Goal: Information Seeking & Learning: Check status

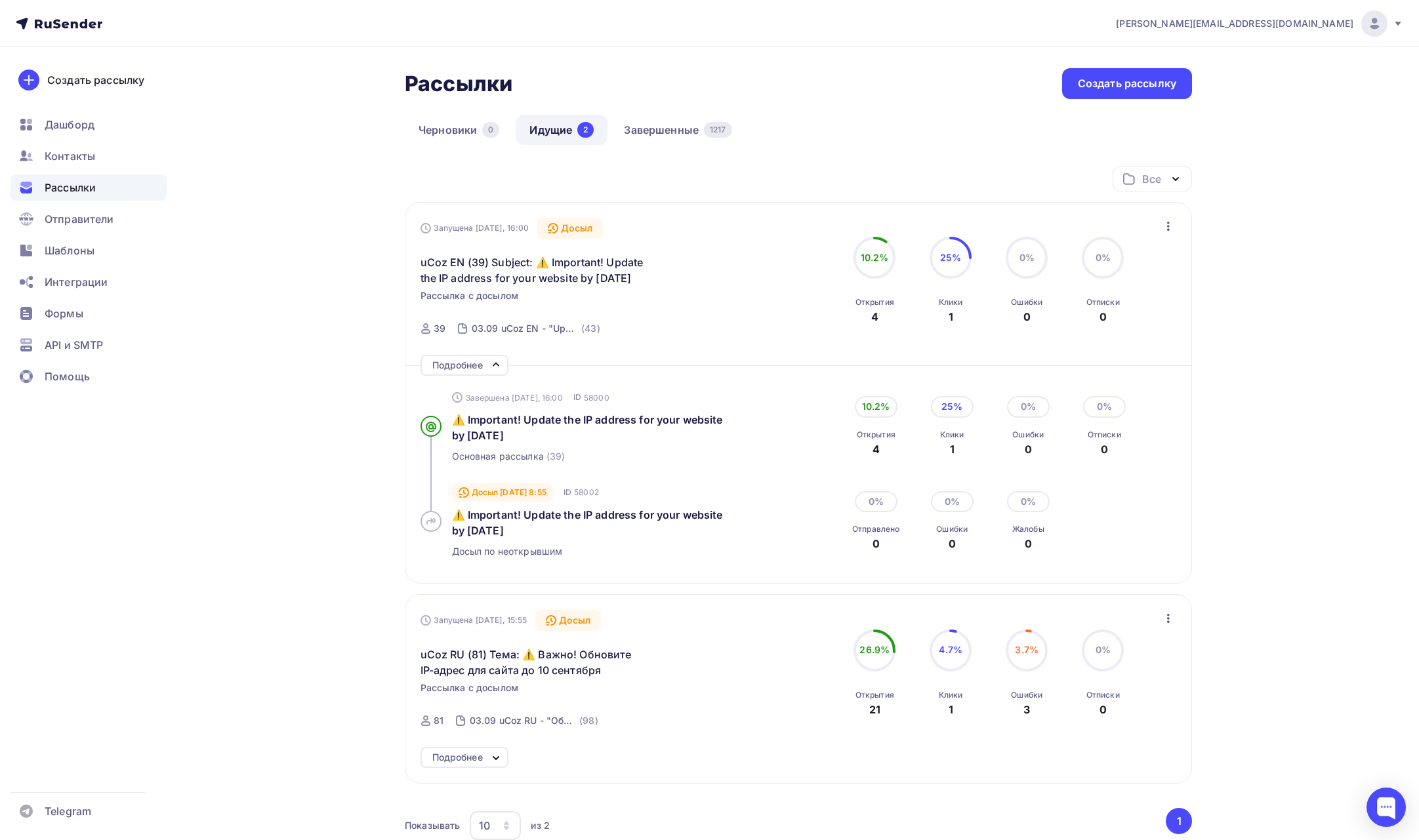
scroll to position [134, 0]
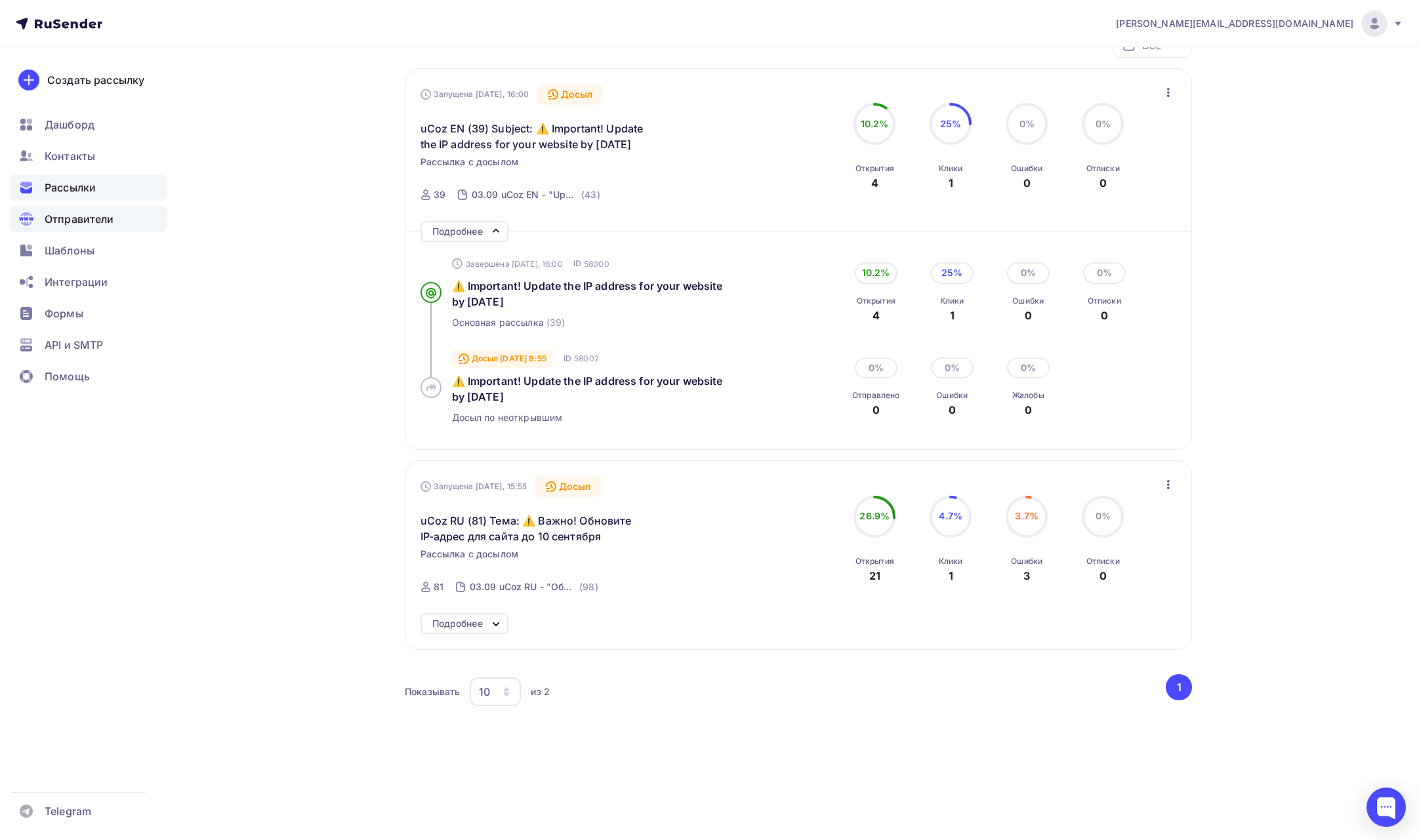
click at [89, 227] on div "Отправители" at bounding box center [88, 219] width 156 height 26
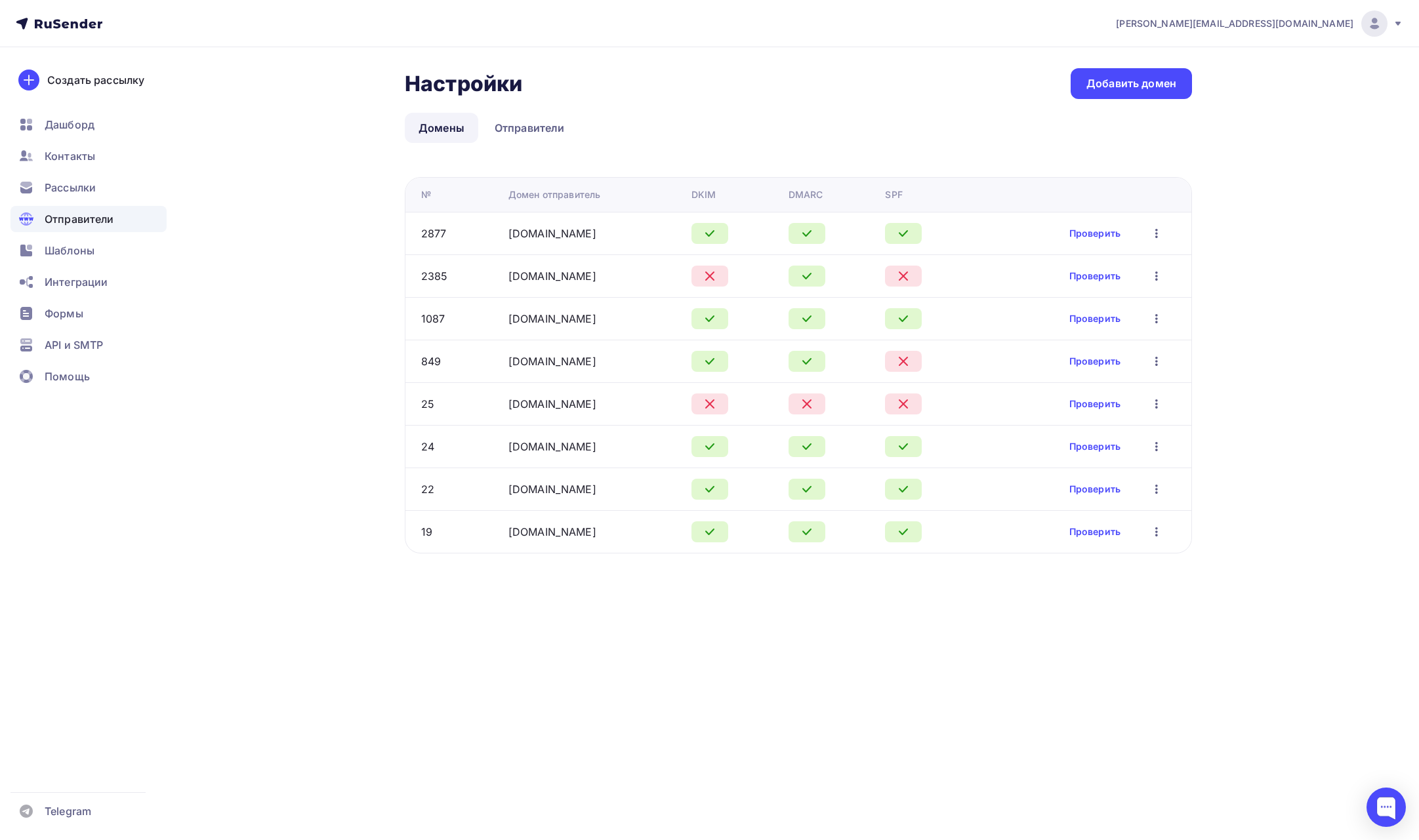
click at [1323, 18] on span "[PERSON_NAME][EMAIL_ADDRESS][DOMAIN_NAME]" at bounding box center [1235, 23] width 238 height 13
click at [1205, 118] on link "Выйти" at bounding box center [1285, 120] width 221 height 26
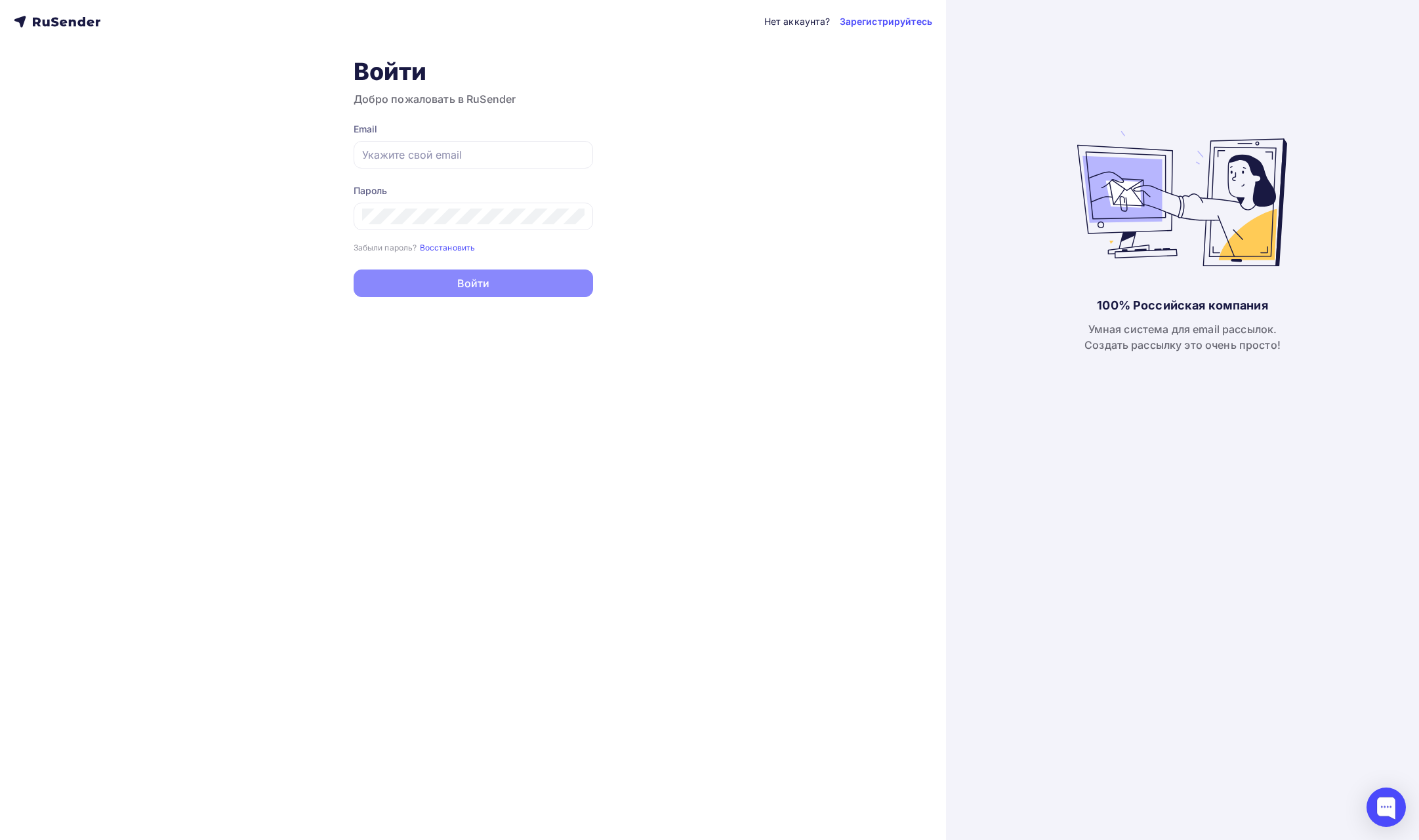
type input "[PERSON_NAME][EMAIL_ADDRESS][DOMAIN_NAME]"
click at [577, 216] on icon at bounding box center [576, 217] width 4 height 4
click at [320, 216] on div "Нет аккаунта? Зарегистрируйтесь Войти Добро пожаловать в RuSender Email [PERSON…" at bounding box center [473, 420] width 946 height 840
click at [262, 237] on div "Нет аккаунта? Зарегистрируйтесь Войти Добро пожаловать в RuSender Email [PERSON…" at bounding box center [473, 420] width 946 height 840
click at [441, 286] on button "Войти" at bounding box center [473, 285] width 239 height 27
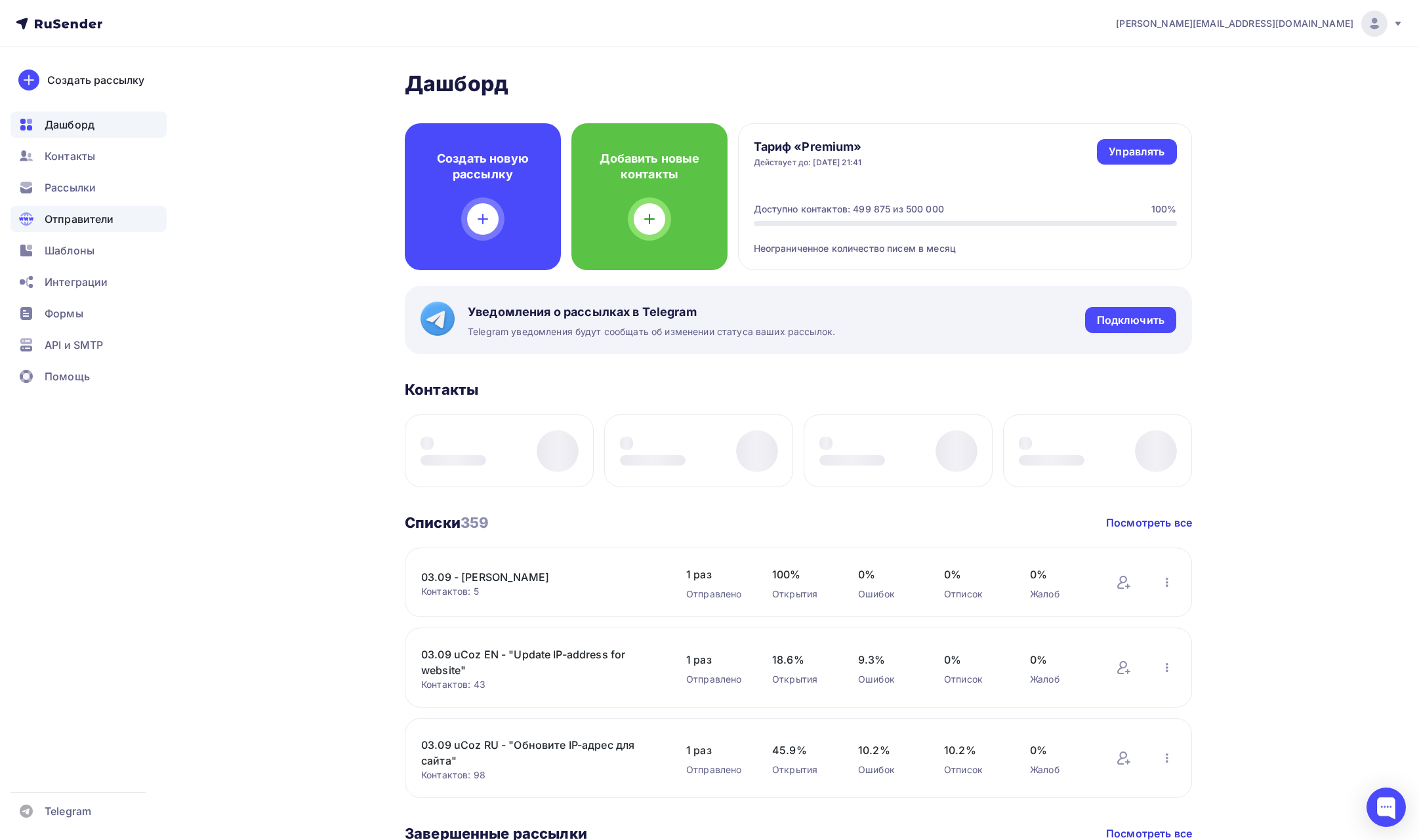
click at [84, 220] on span "Отправители" at bounding box center [79, 219] width 70 height 15
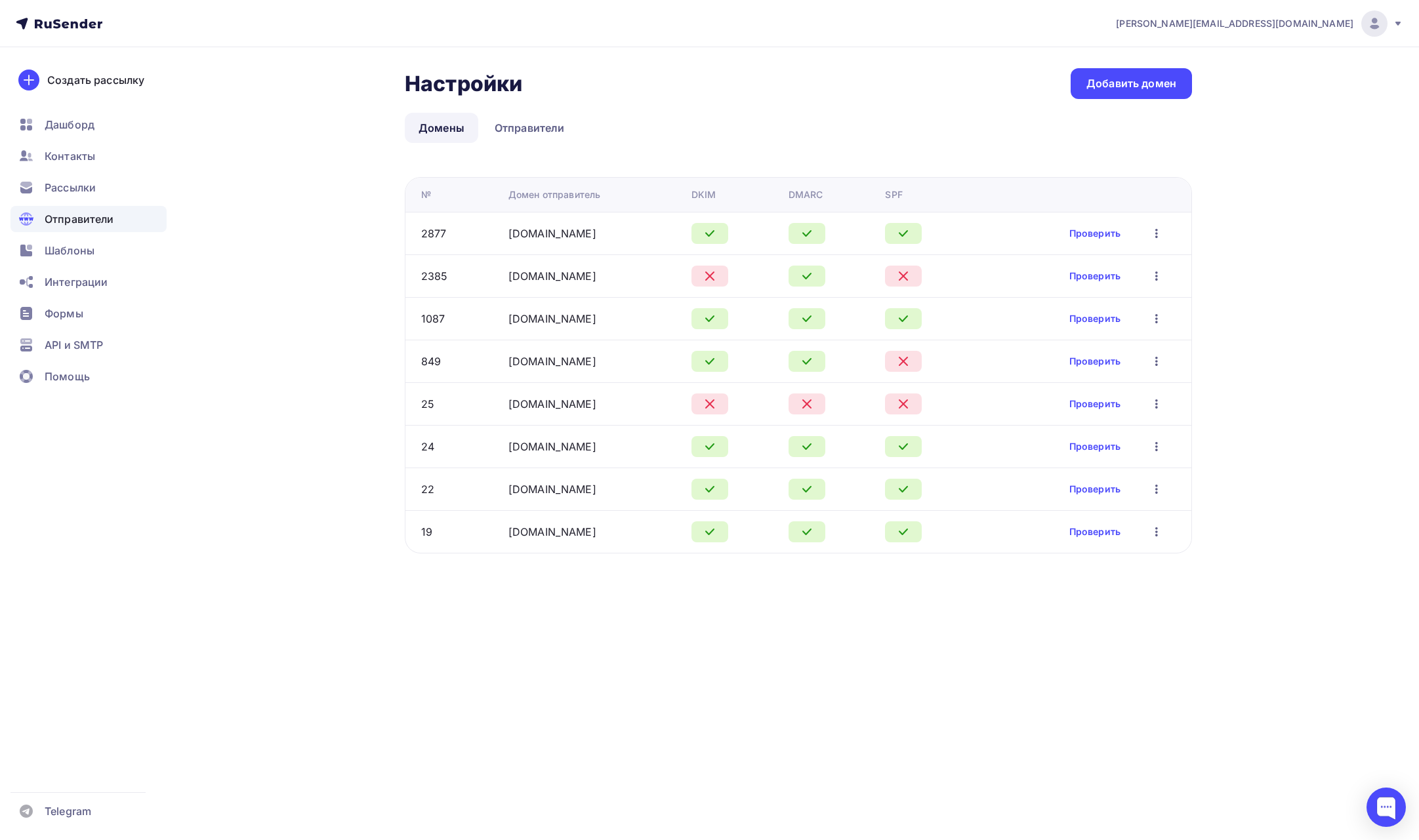
click at [844, 128] on ul "Домены Отправители" at bounding box center [799, 127] width 787 height 30
click at [78, 347] on span "API и SMTP" at bounding box center [73, 345] width 59 height 15
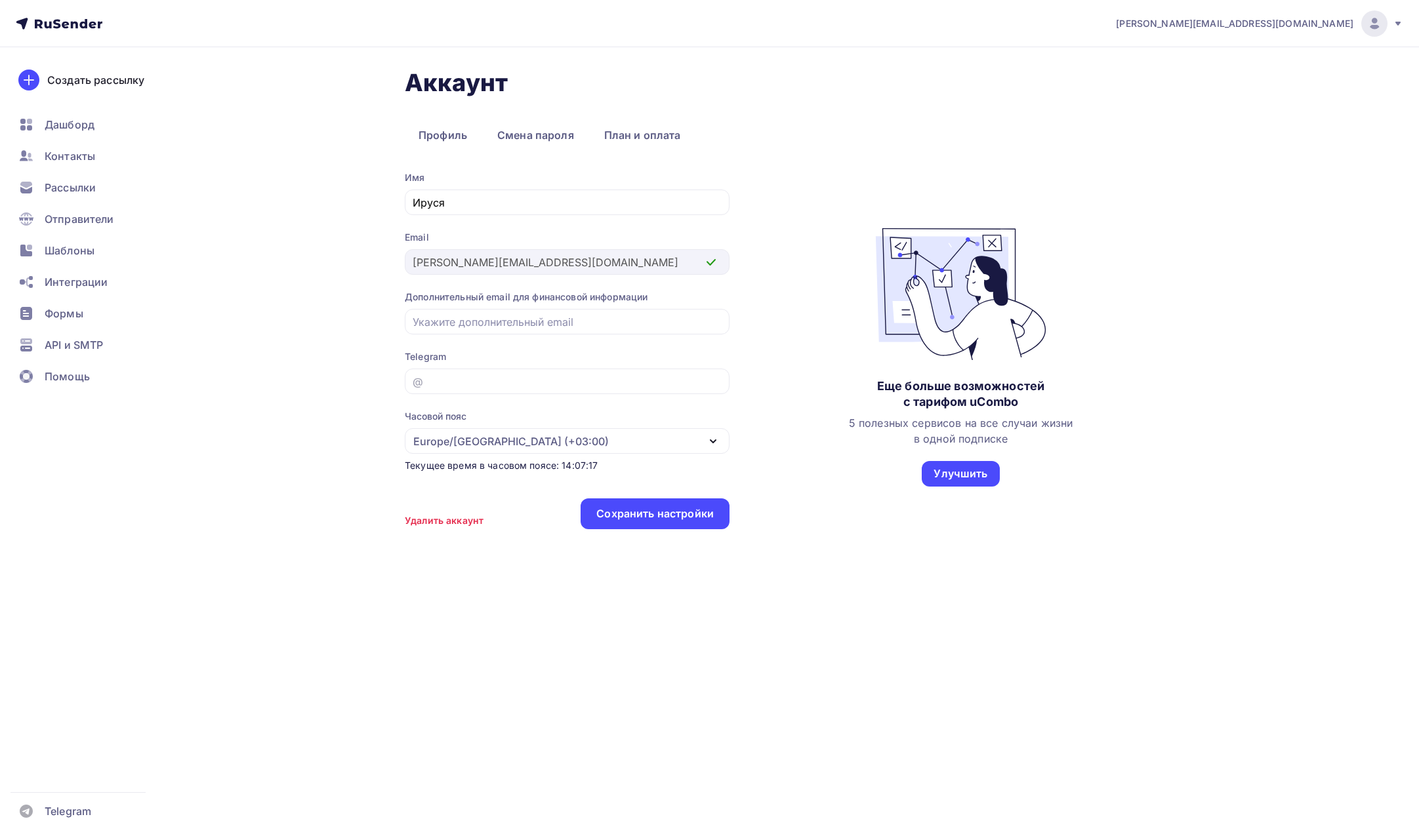
drag, startPoint x: 495, startPoint y: 272, endPoint x: 402, endPoint y: 268, distance: 93.1
click at [402, 268] on div "Аккаунт Профиль Смена пароля План и оплата Профиль Смена пароля План и оплата И…" at bounding box center [710, 339] width 1076 height 585
click at [913, 200] on div "Еще больше возможностей с тарифом uCombo 5 полезных сервисов на все случаи жизн…" at bounding box center [960, 357] width 224 height 372
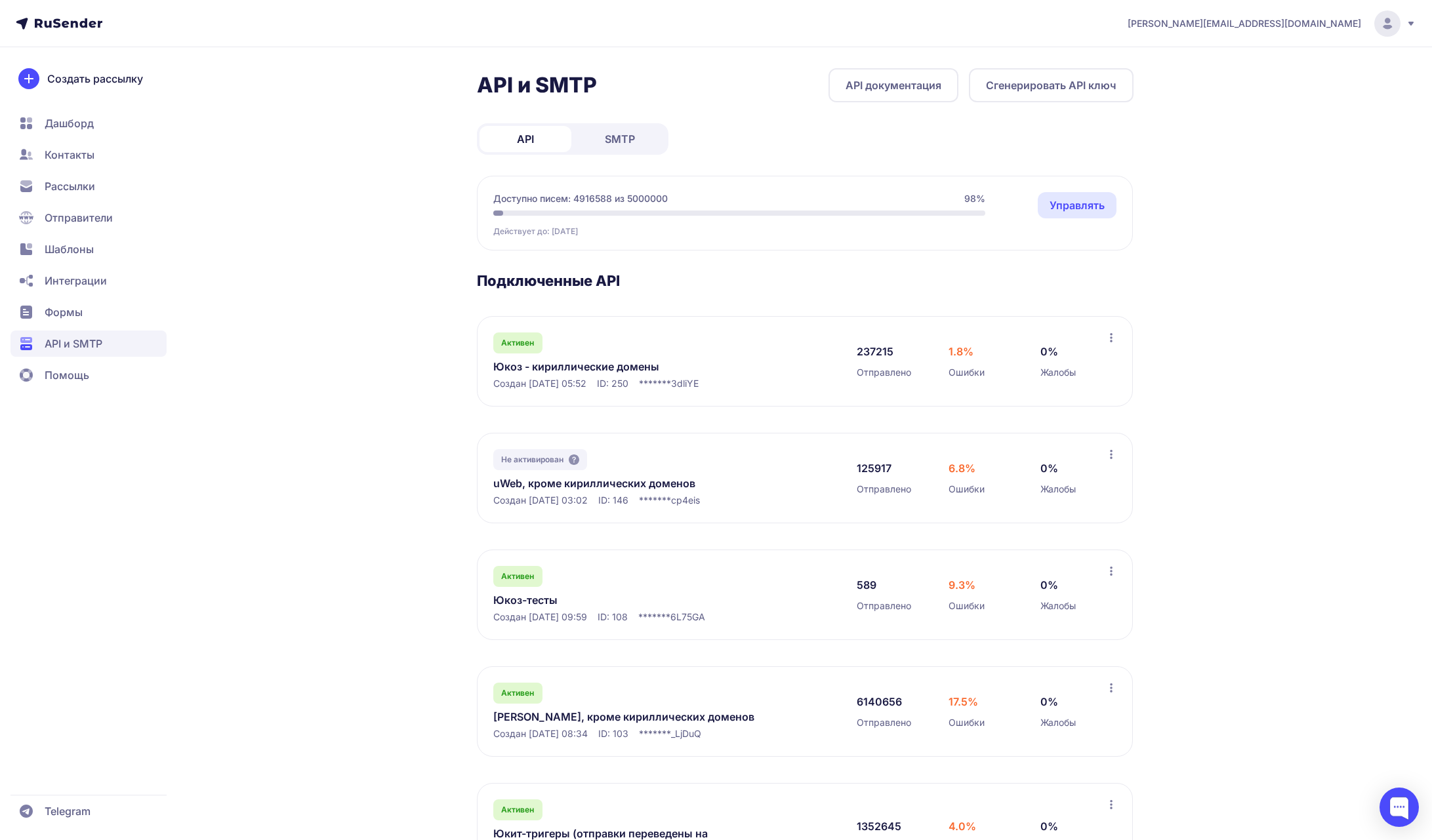
click at [82, 189] on span "Рассылки" at bounding box center [69, 186] width 50 height 15
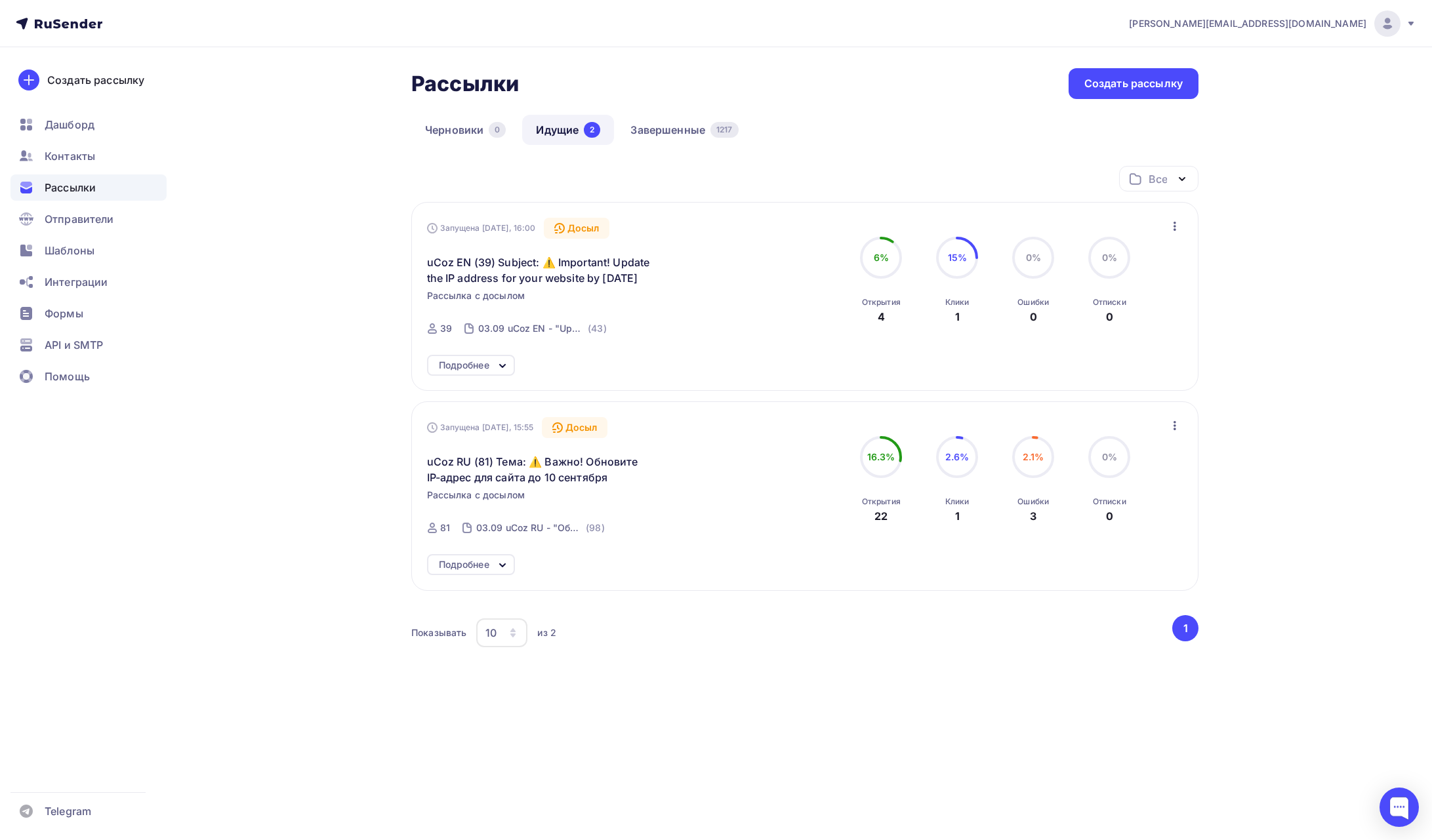
click at [1182, 225] on button "button" at bounding box center [1175, 227] width 17 height 17
click at [1252, 224] on div "Рассылки Рассылки Создать рассылку Черновики 0 Идущие 2 Завершенные 1217 Идущие…" at bounding box center [716, 414] width 1075 height 734
click at [664, 129] on link "Завершенные 1217" at bounding box center [684, 129] width 135 height 30
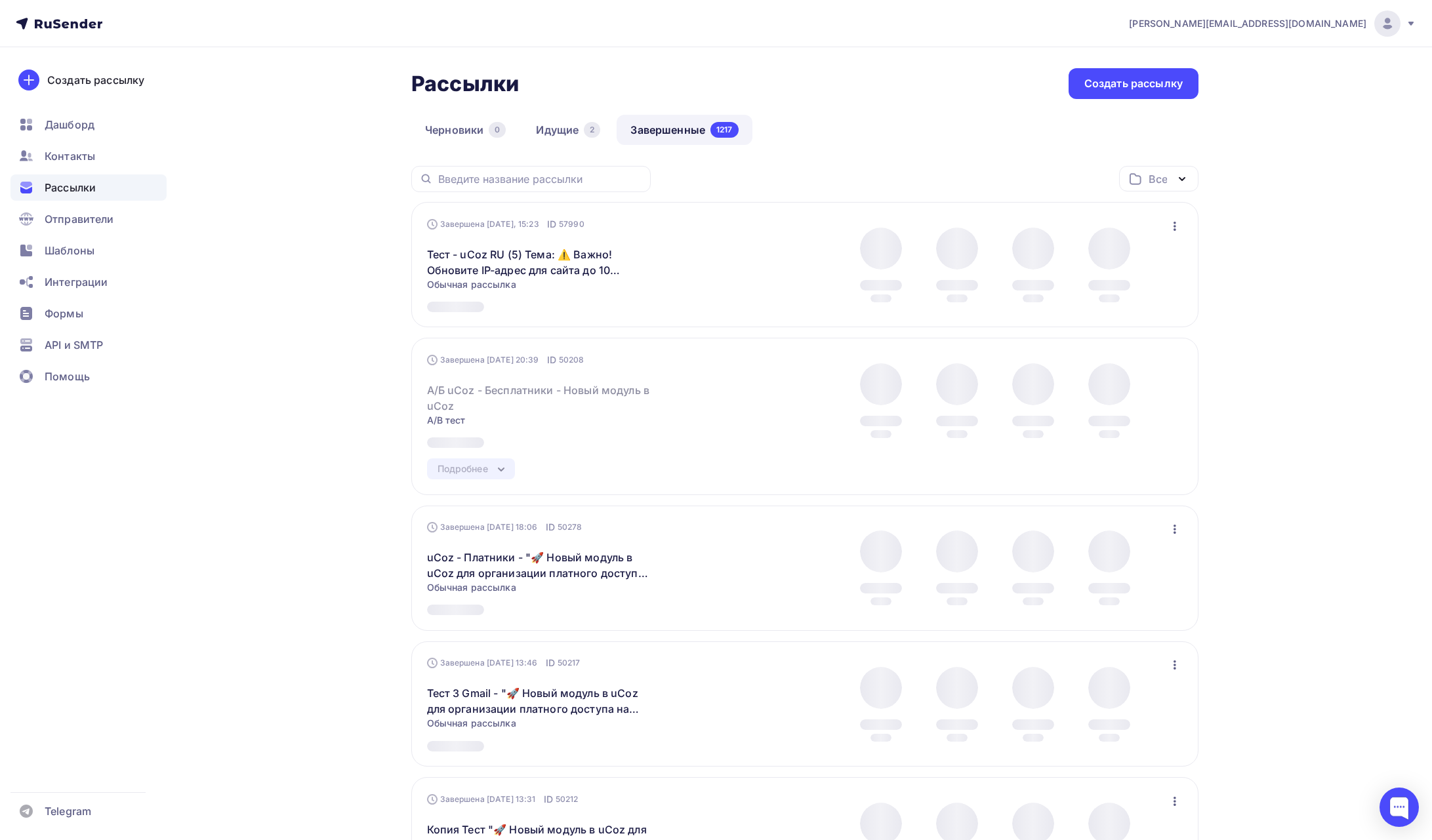
click at [1179, 224] on icon "button" at bounding box center [1175, 226] width 15 height 15
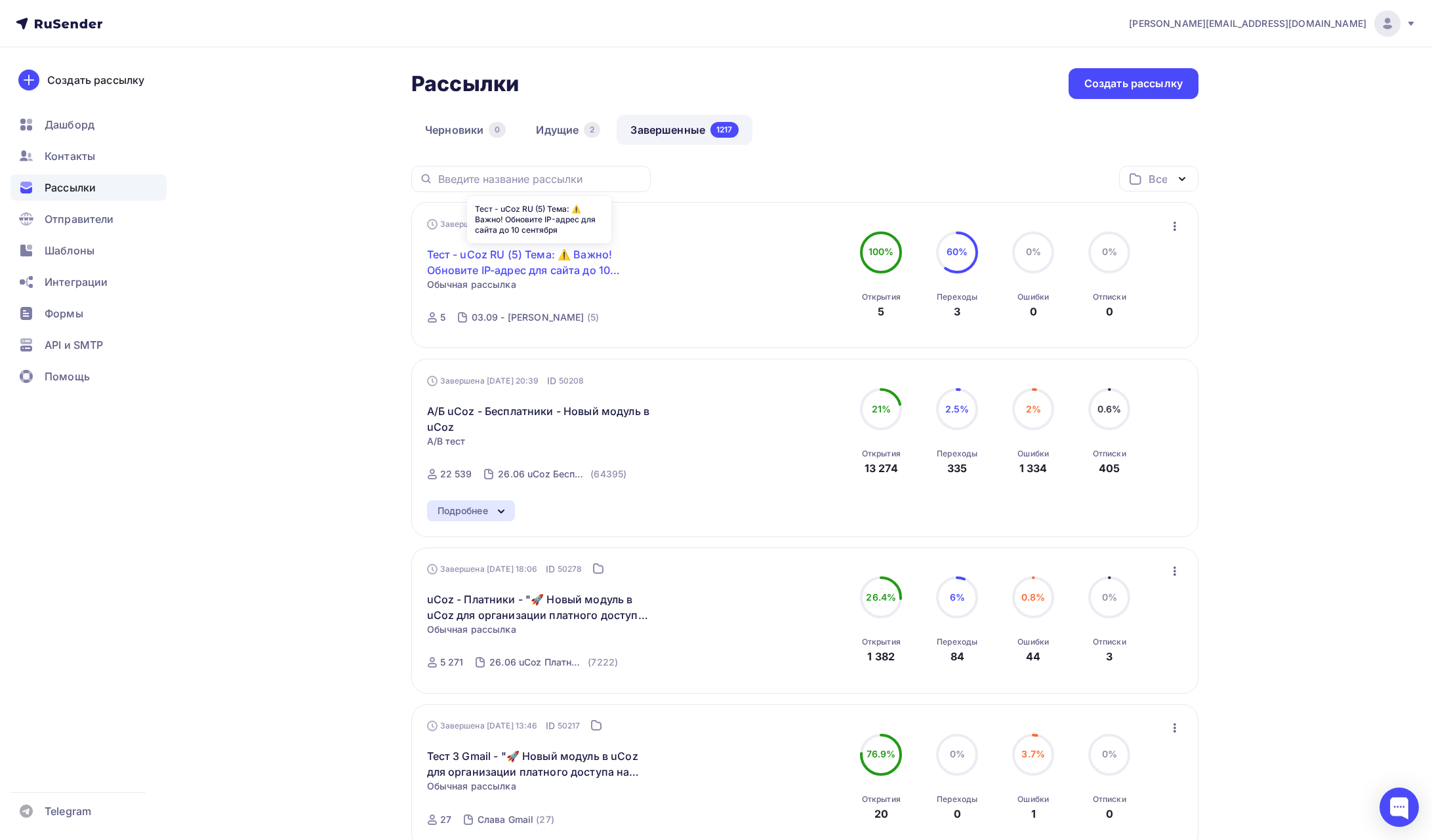
click at [578, 256] on link "Тест - uCoz RU (5) Тема: ⚠️ Важно! Обновите IP-адрес для сайта до 10 сентября" at bounding box center [539, 262] width 225 height 32
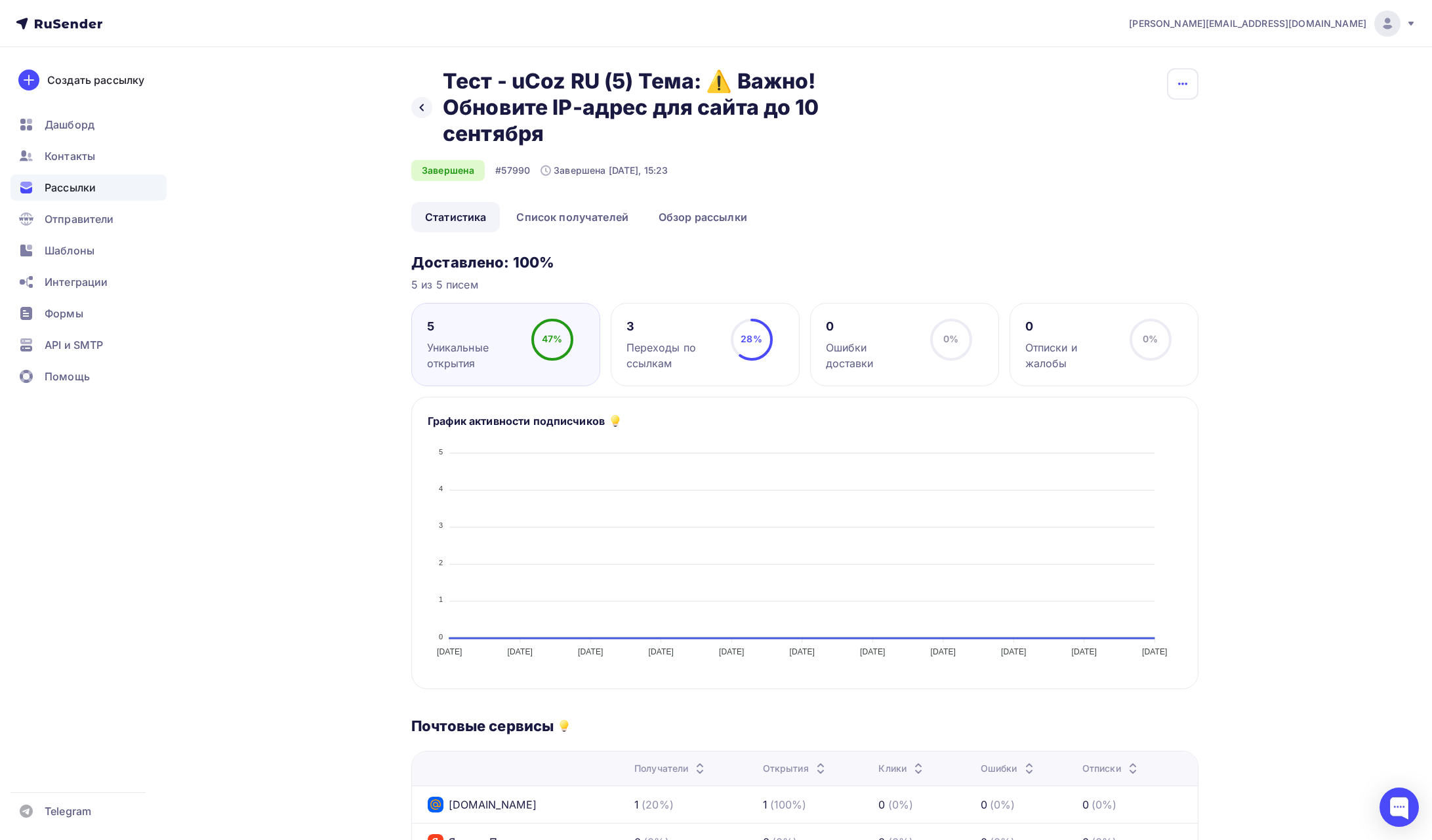
click at [1184, 85] on icon "button" at bounding box center [1182, 83] width 15 height 15
click at [1304, 103] on div "irina@ucoz.net Аккаунт Тарифы Выйти Создать рассылку Дашборд Контакты Рассылки …" at bounding box center [716, 655] width 1432 height 1310
click at [1179, 92] on button "button" at bounding box center [1182, 83] width 32 height 32
click at [1254, 91] on div "irina@ucoz.net Аккаунт Тарифы Выйти Создать рассылку Дашборд Контакты Рассылки …" at bounding box center [716, 655] width 1432 height 1310
click at [424, 106] on icon at bounding box center [422, 107] width 10 height 10
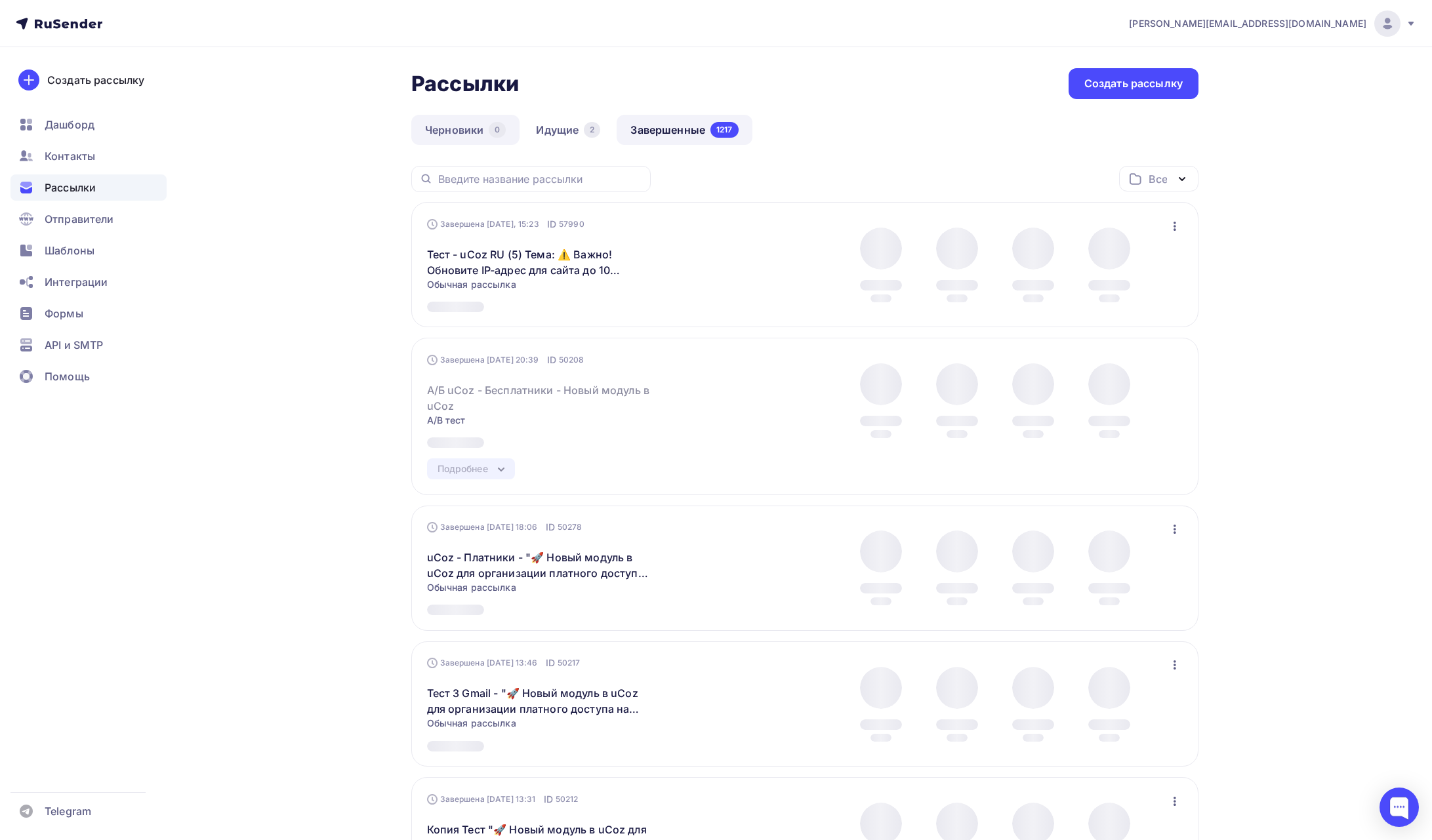
click at [485, 134] on link "Черновики 0" at bounding box center [465, 129] width 108 height 30
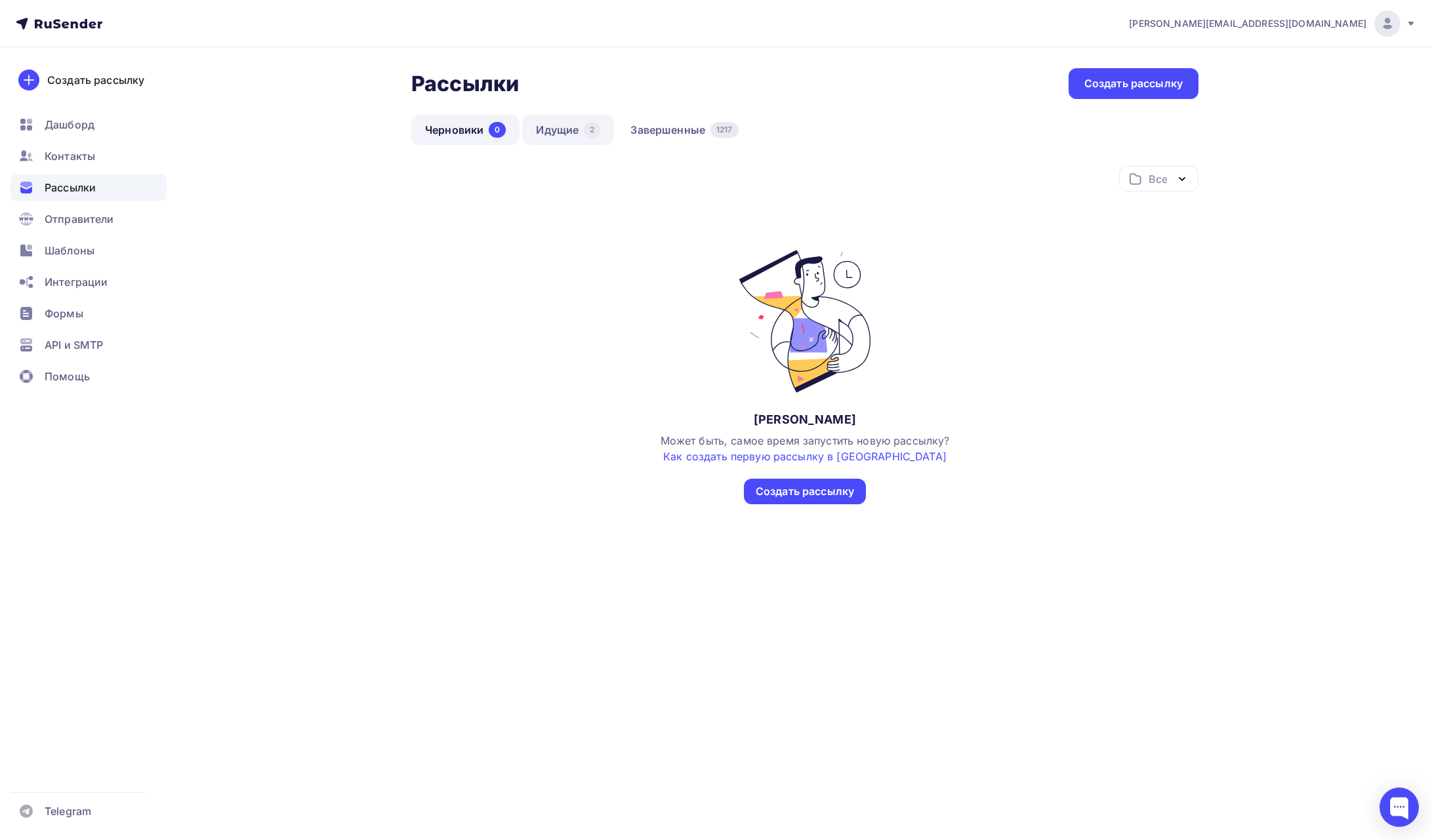
click at [561, 137] on link "Идущие 2" at bounding box center [568, 129] width 92 height 30
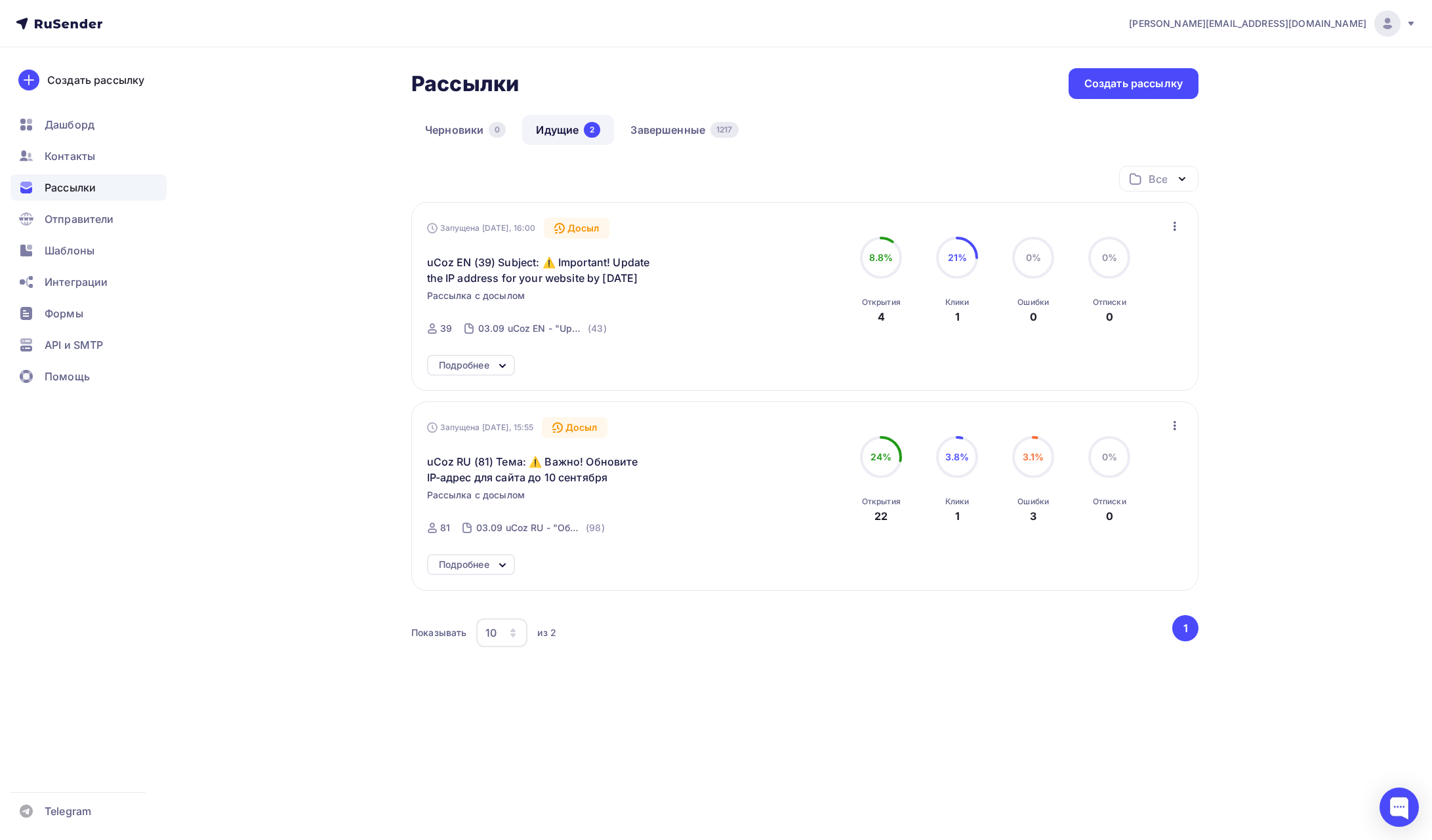
click at [469, 367] on div "Подробнее" at bounding box center [463, 365] width 50 height 15
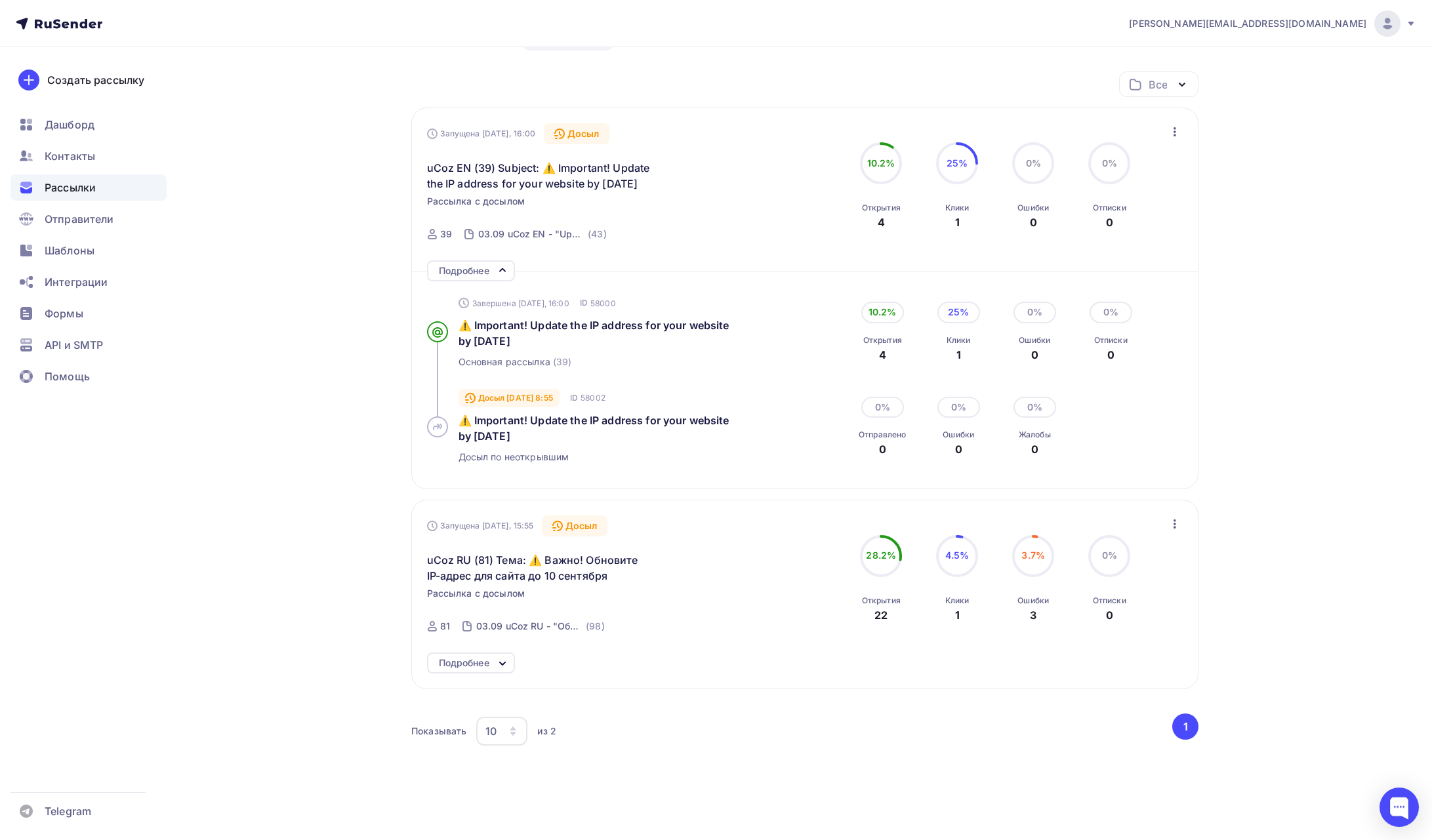
scroll to position [100, 0]
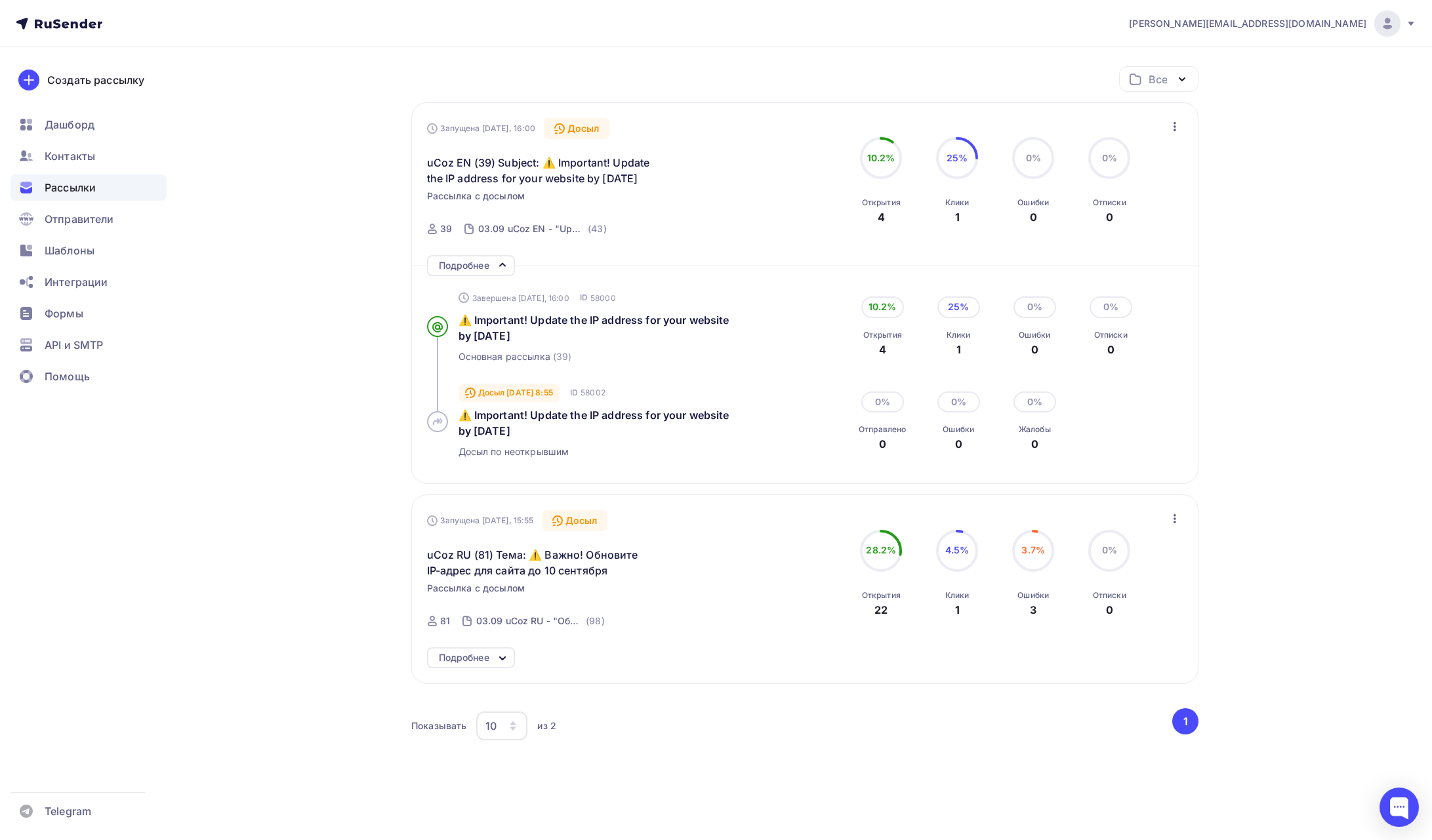
click at [477, 657] on div "Подробнее" at bounding box center [463, 658] width 50 height 15
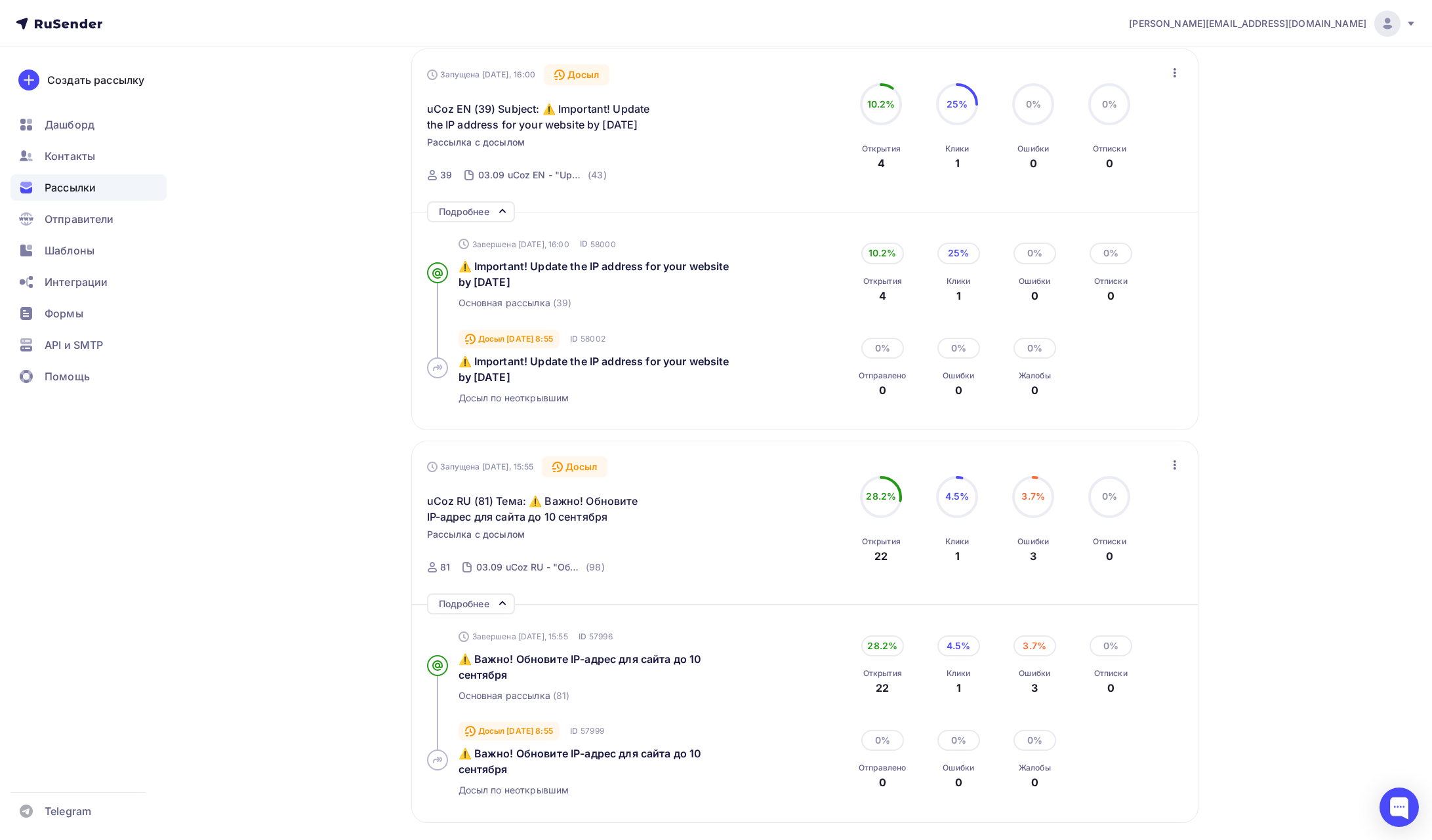
scroll to position [176, 0]
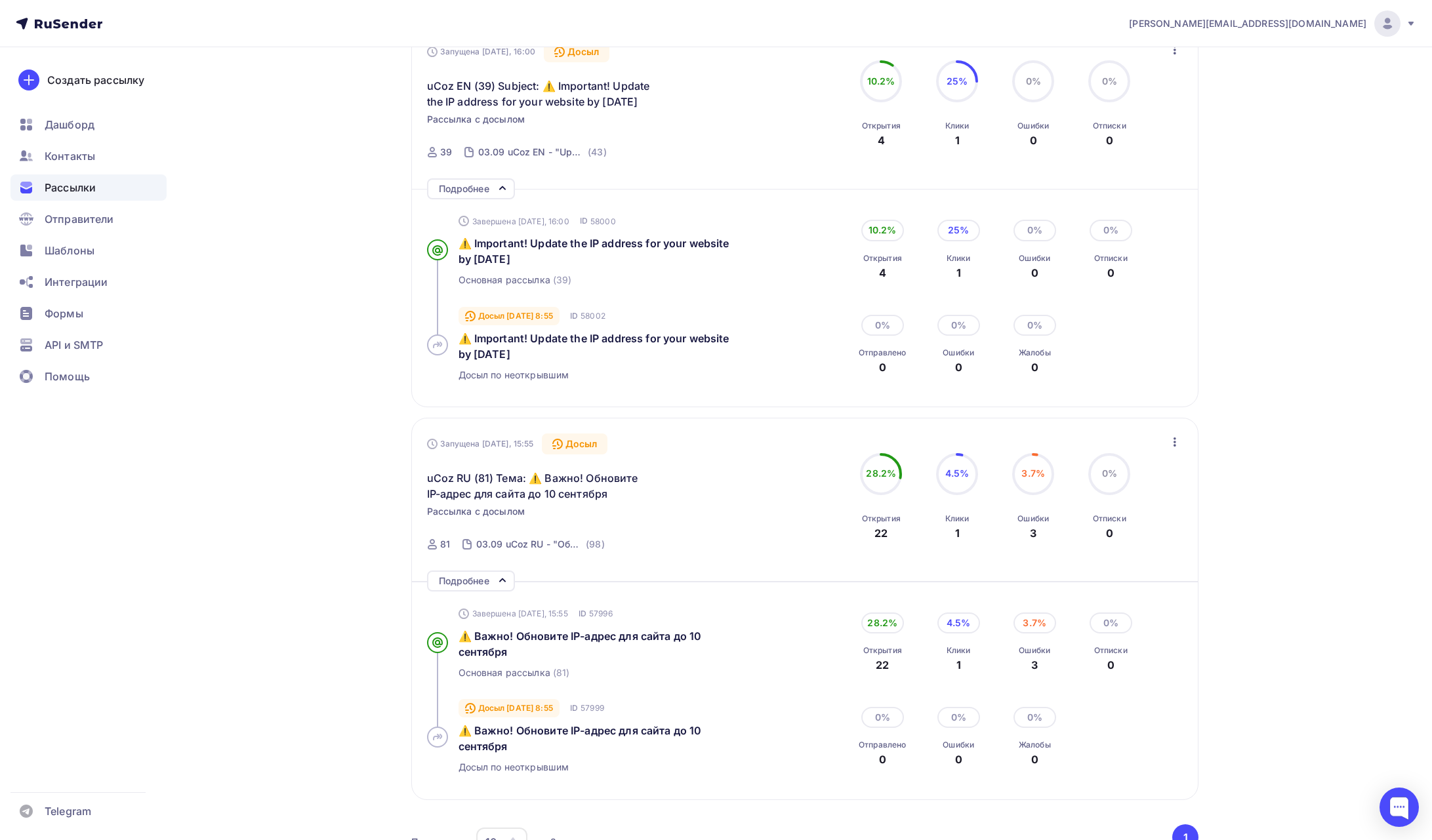
click at [468, 582] on div "Подробнее" at bounding box center [463, 581] width 50 height 15
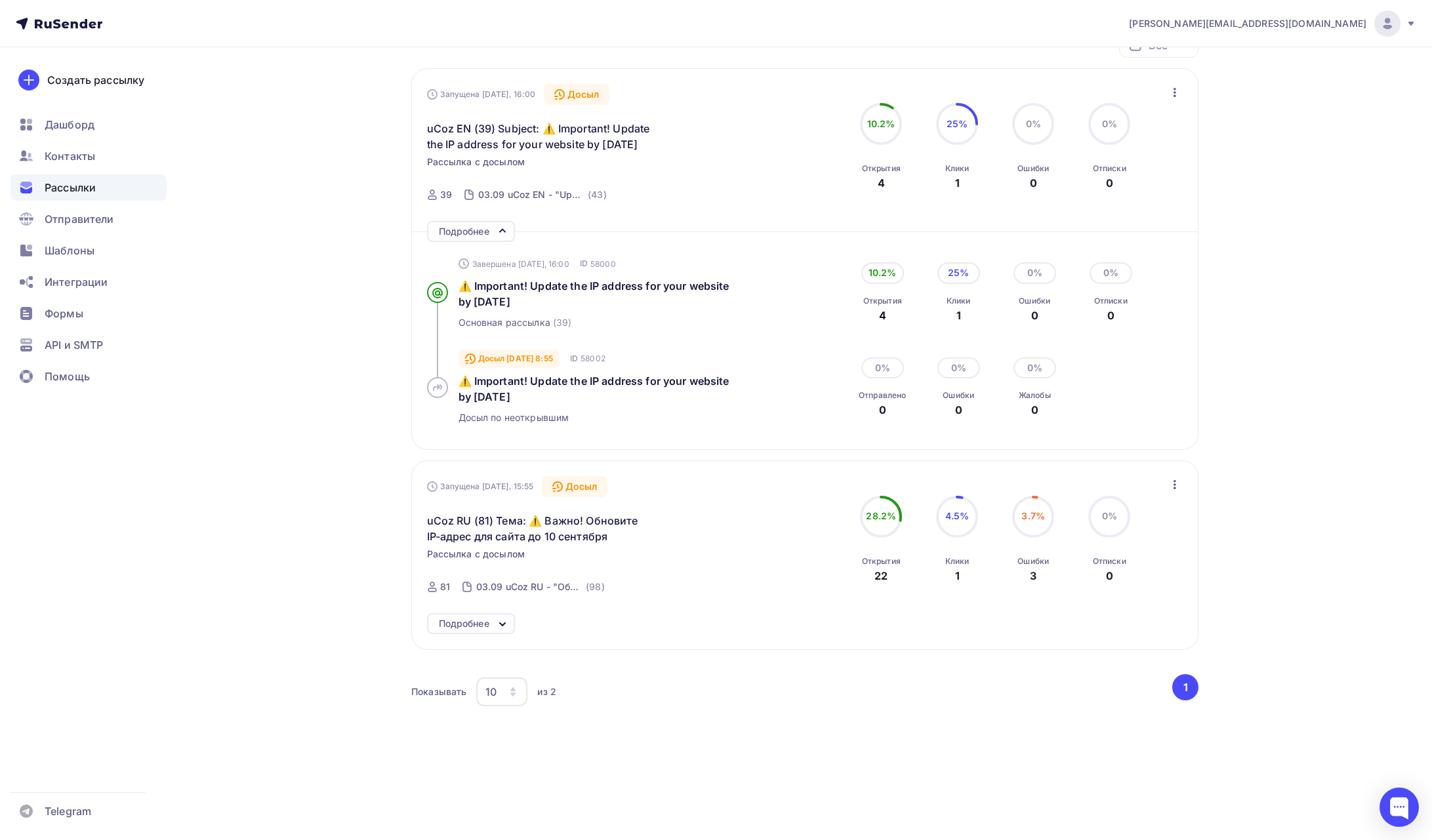
scroll to position [134, 0]
click at [475, 228] on div "Подробнее" at bounding box center [463, 232] width 50 height 15
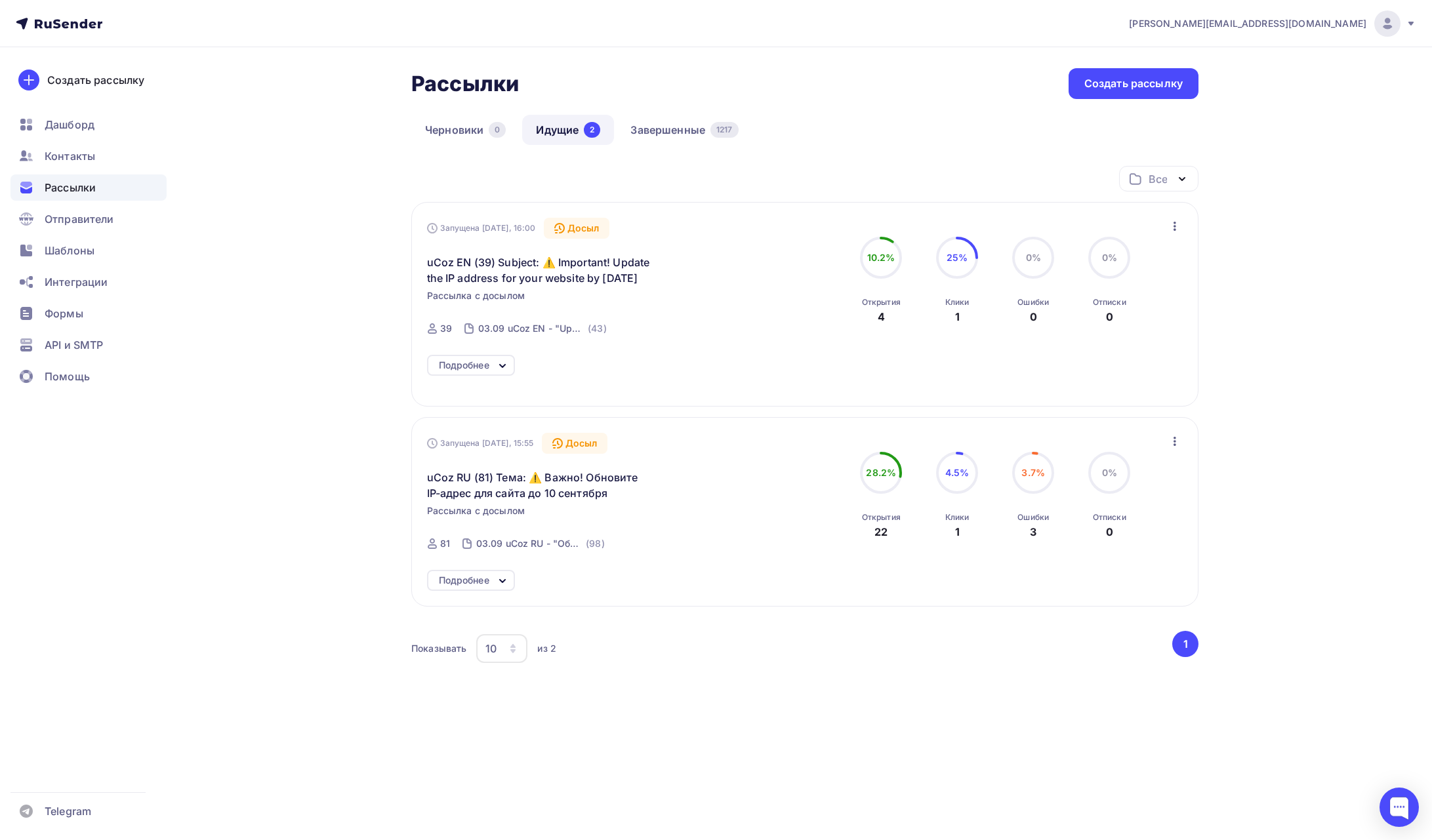
scroll to position [0, 0]
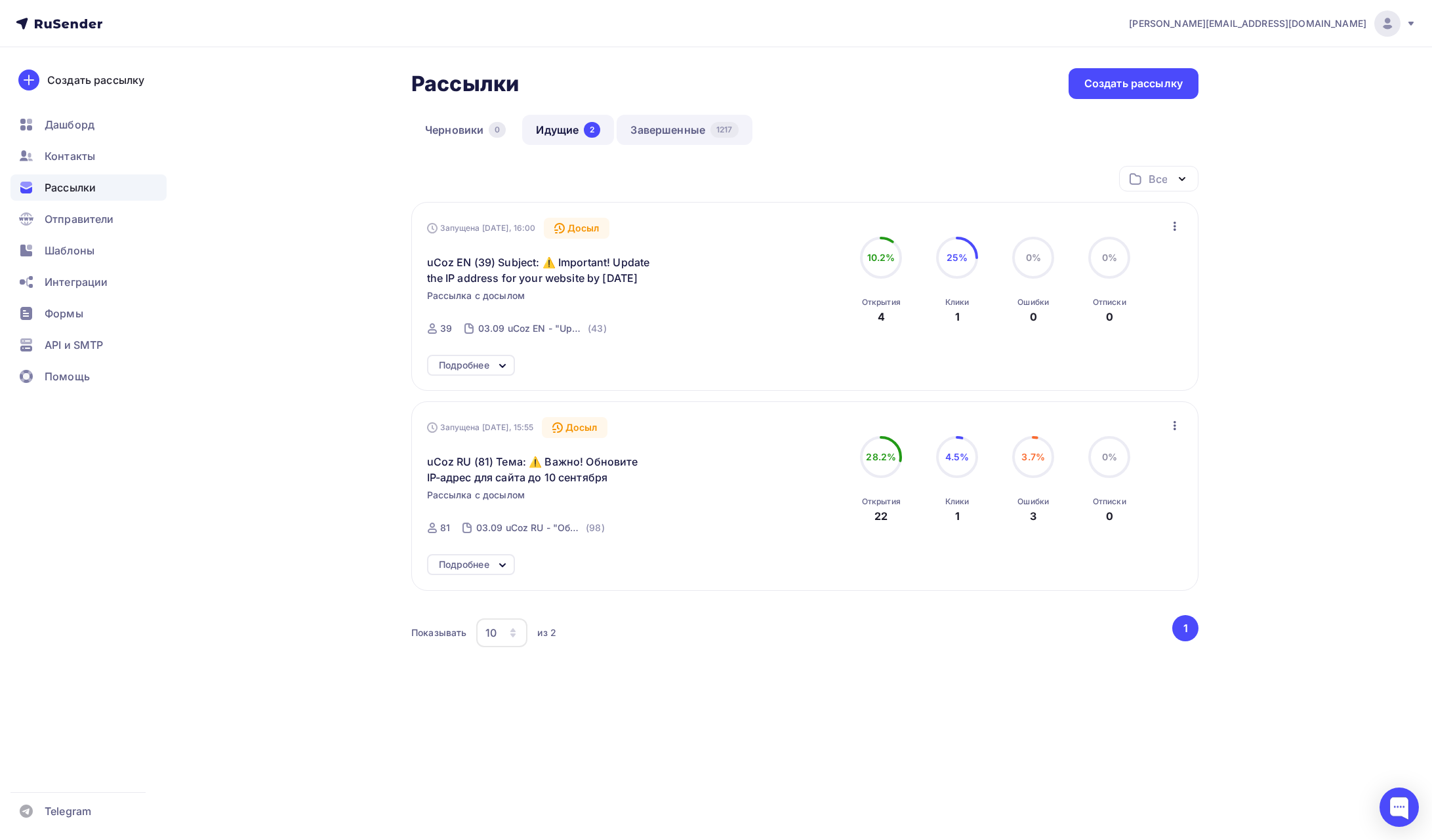
click at [659, 118] on link "Завершенные 1217" at bounding box center [684, 129] width 135 height 30
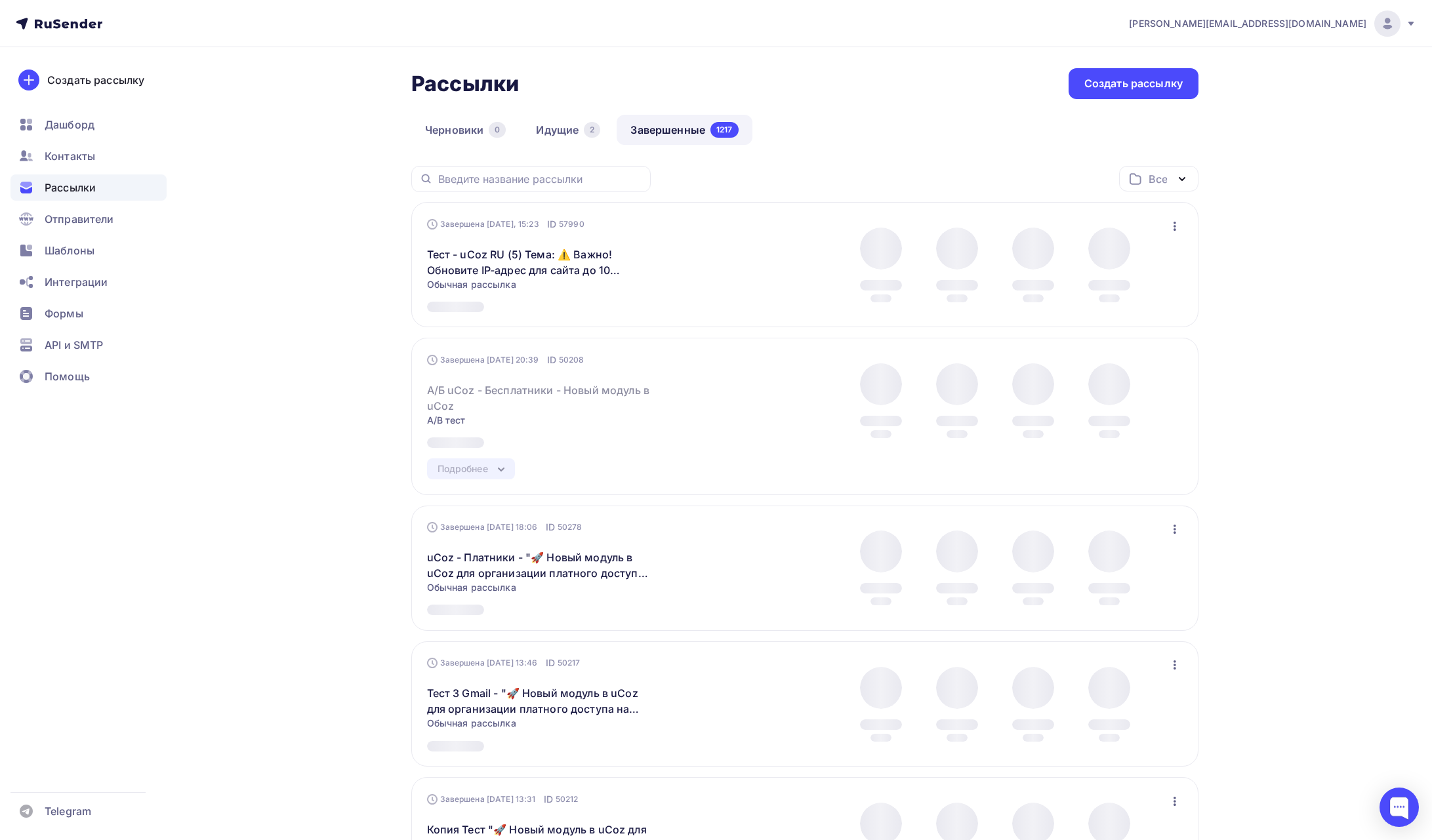
click at [1175, 226] on icon "button" at bounding box center [1174, 226] width 3 height 9
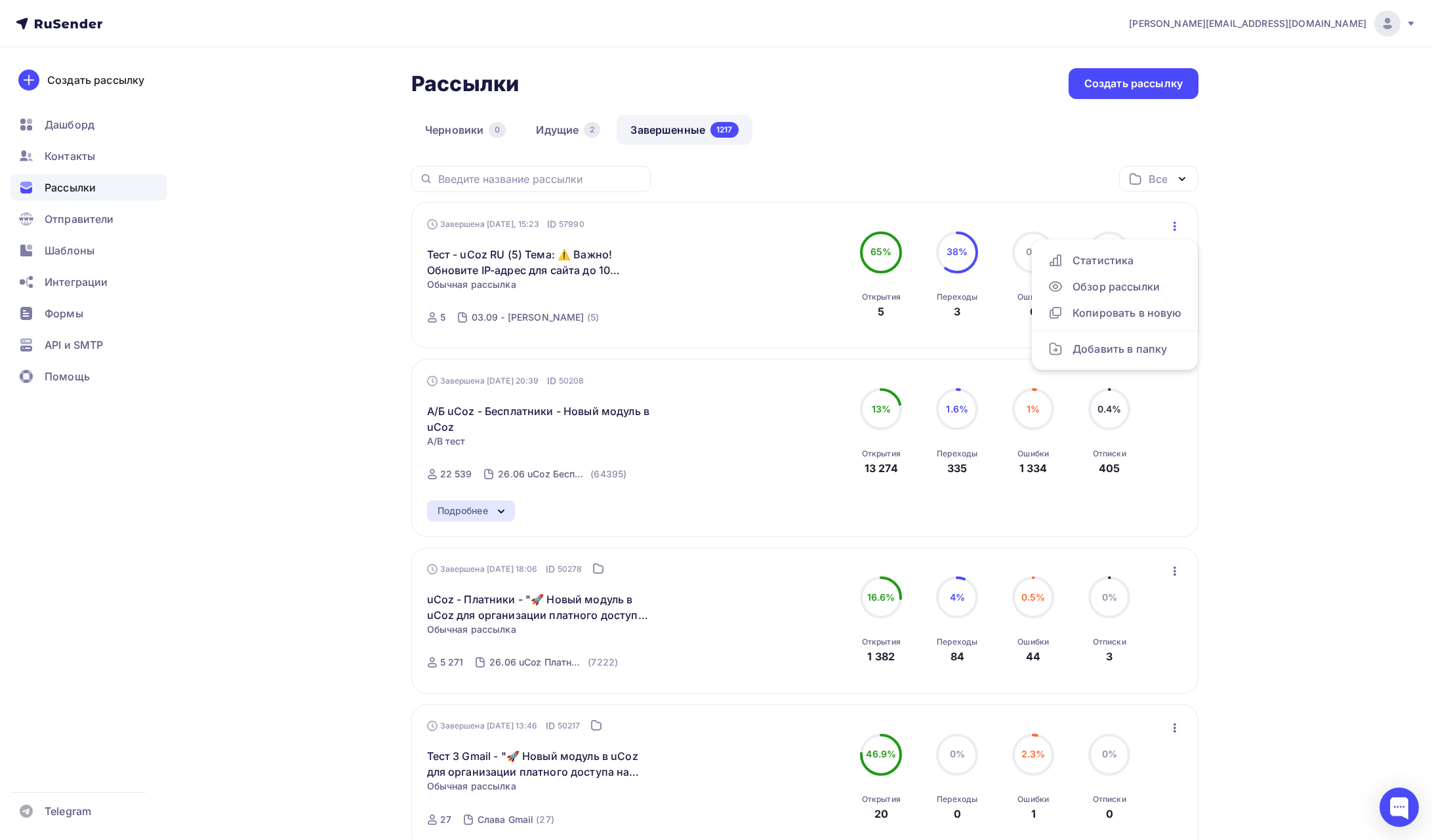
drag, startPoint x: 1255, startPoint y: 218, endPoint x: 1199, endPoint y: 229, distance: 57.1
click at [1170, 227] on icon "button" at bounding box center [1175, 226] width 15 height 15
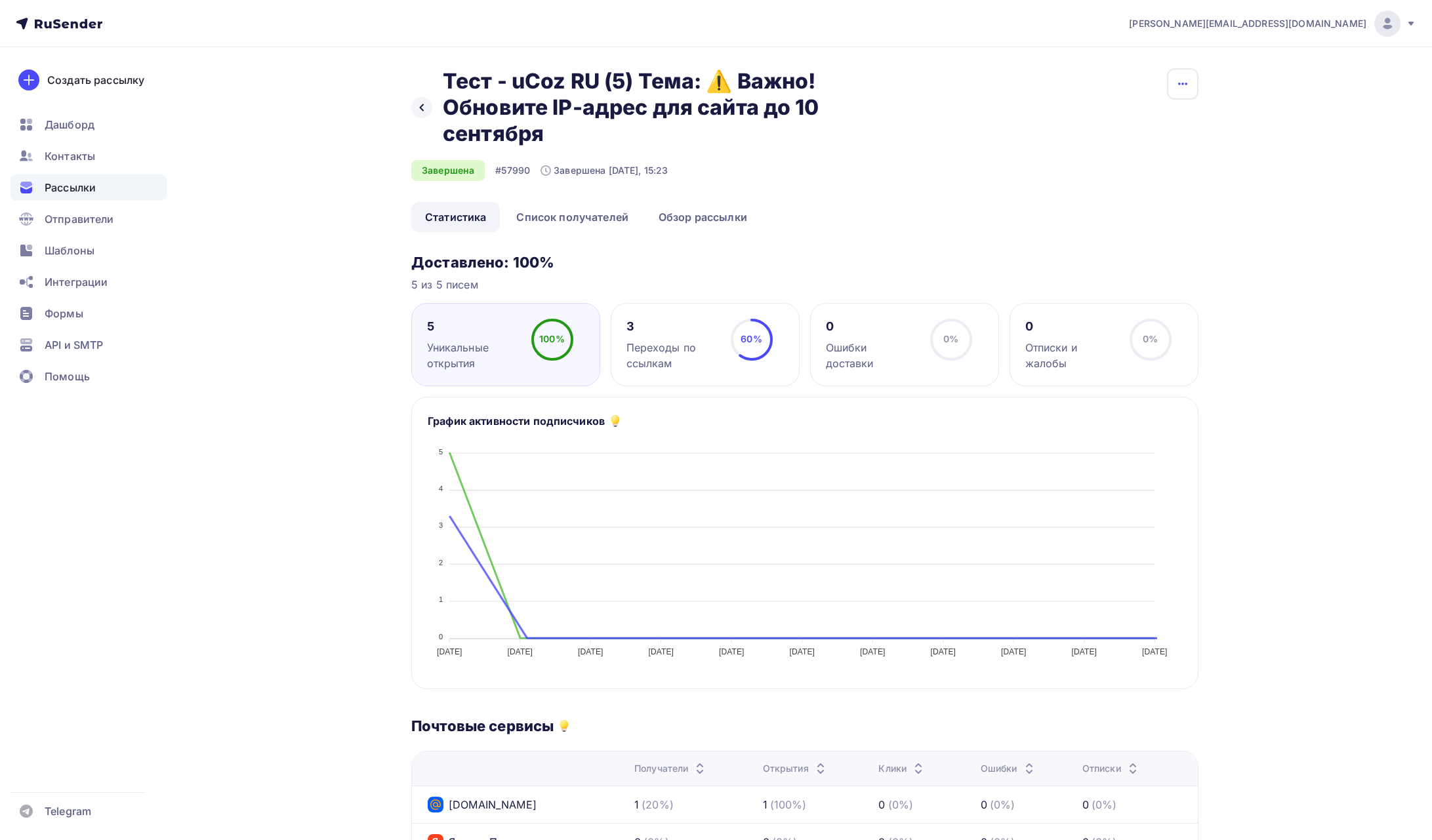
click at [1176, 93] on button "button" at bounding box center [1182, 83] width 32 height 32
click at [1297, 108] on div "irina@ucoz.net Аккаунт Тарифы Выйти Создать рассылку Дашборд Контакты Рассылки …" at bounding box center [716, 655] width 1432 height 1310
click at [92, 192] on span "Рассылки" at bounding box center [70, 187] width 51 height 15
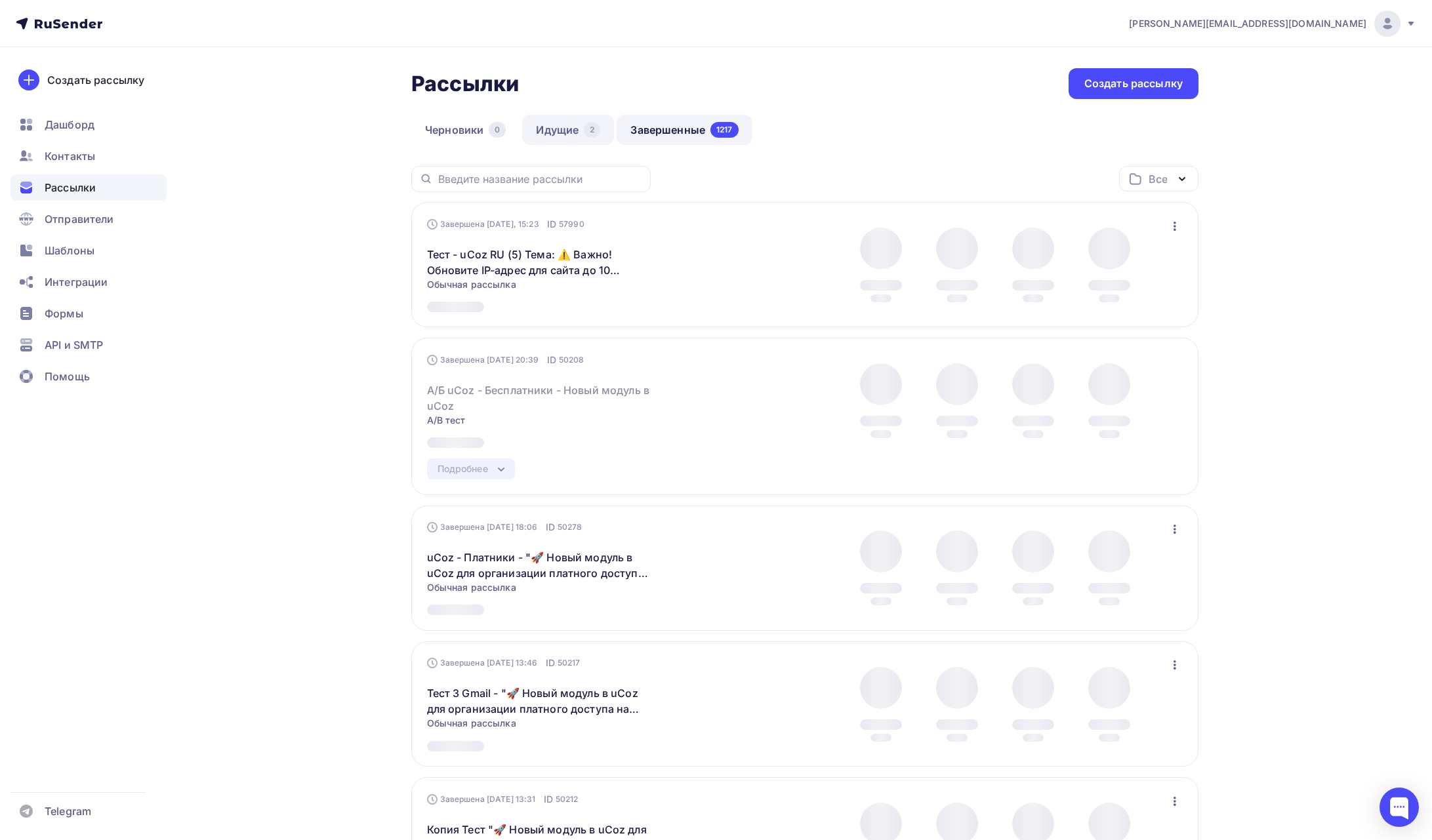
click at [558, 133] on link "Идущие 2" at bounding box center [568, 129] width 92 height 30
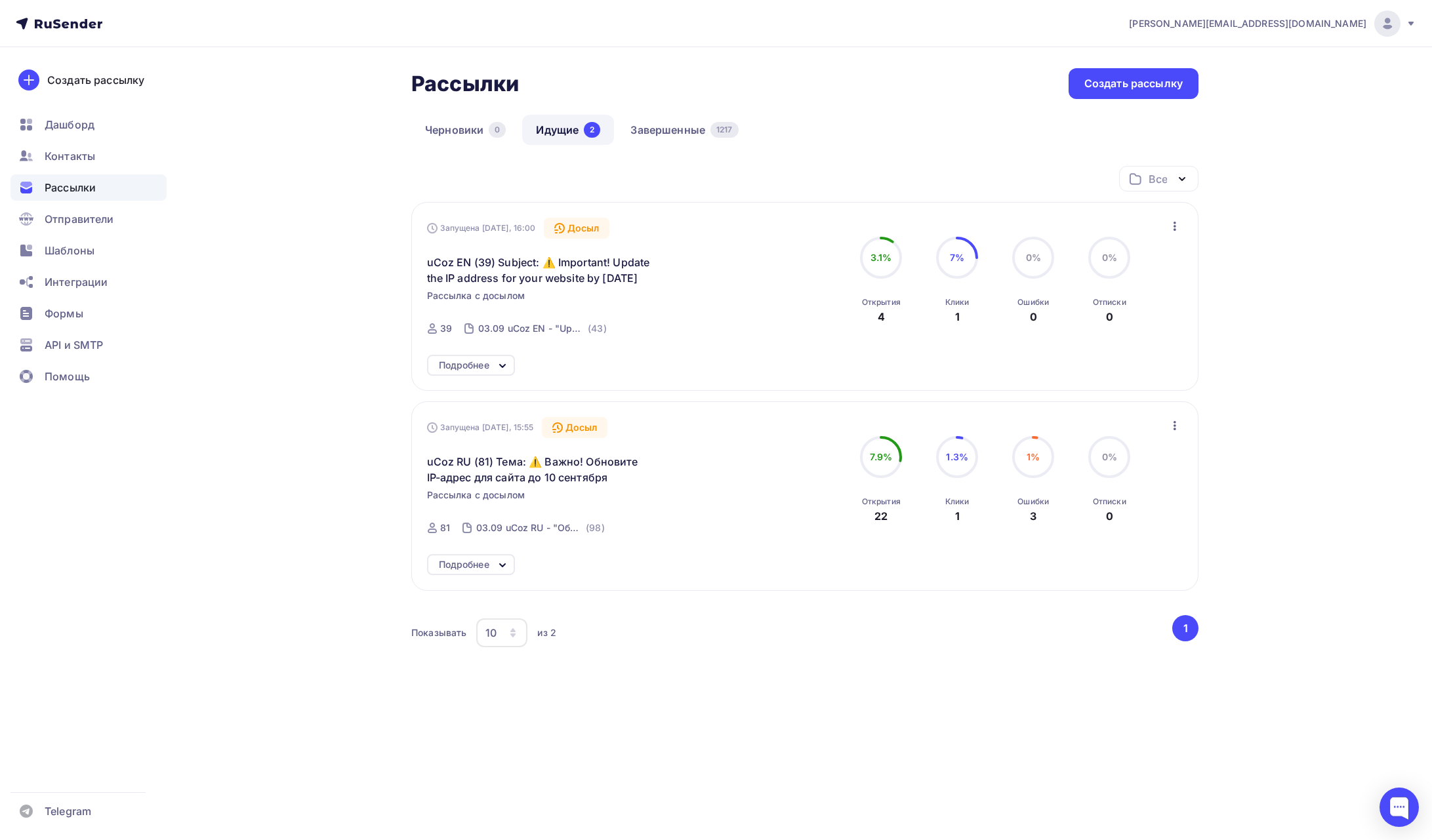
click at [472, 362] on div "Подробнее" at bounding box center [463, 365] width 50 height 15
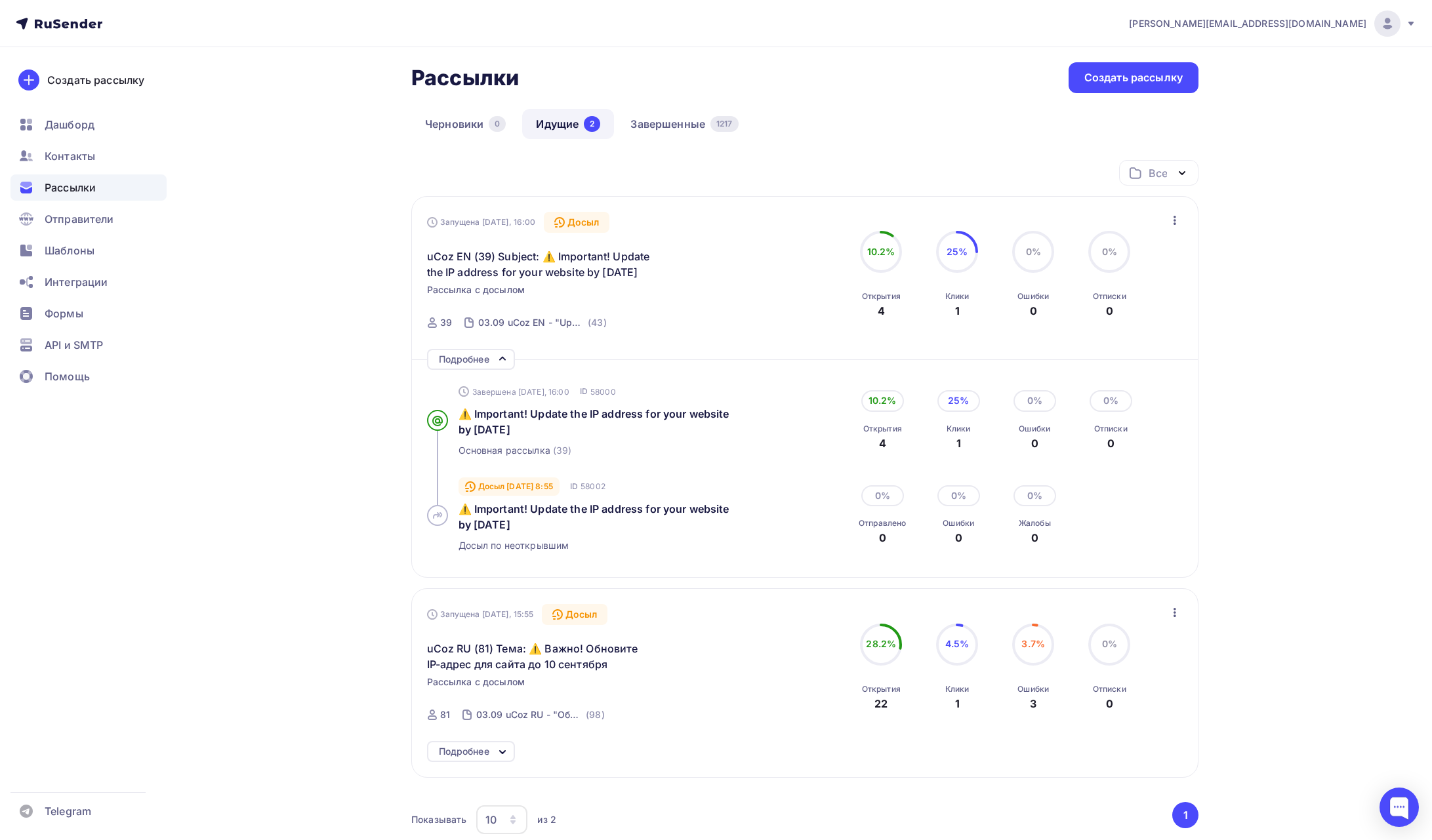
scroll to position [8, 0]
